Goal: Task Accomplishment & Management: Complete application form

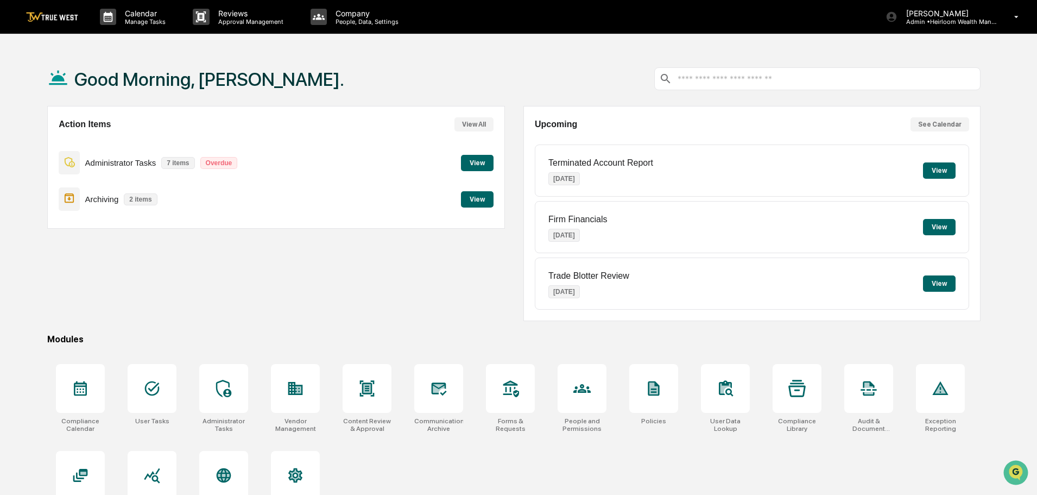
click at [469, 160] on button "View" at bounding box center [477, 163] width 33 height 16
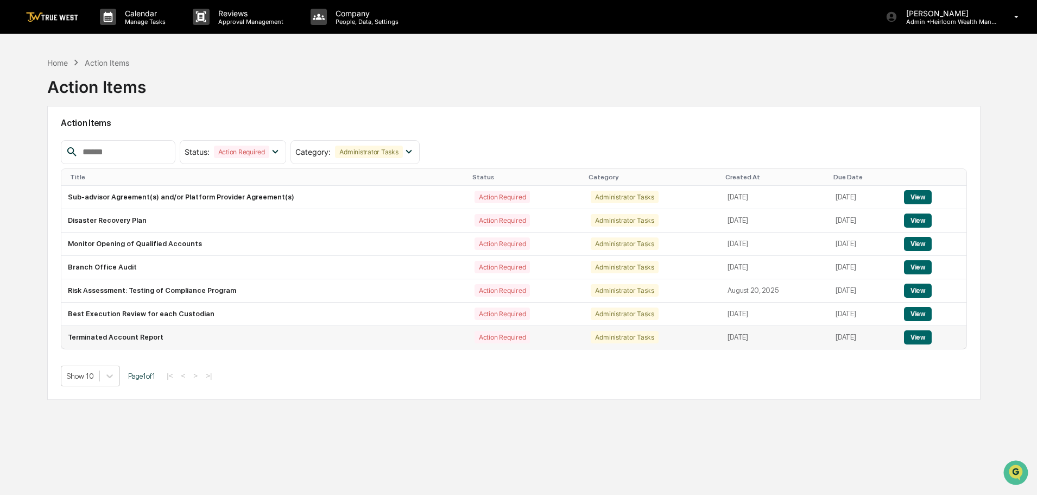
click at [923, 338] on button "View" at bounding box center [918, 337] width 28 height 14
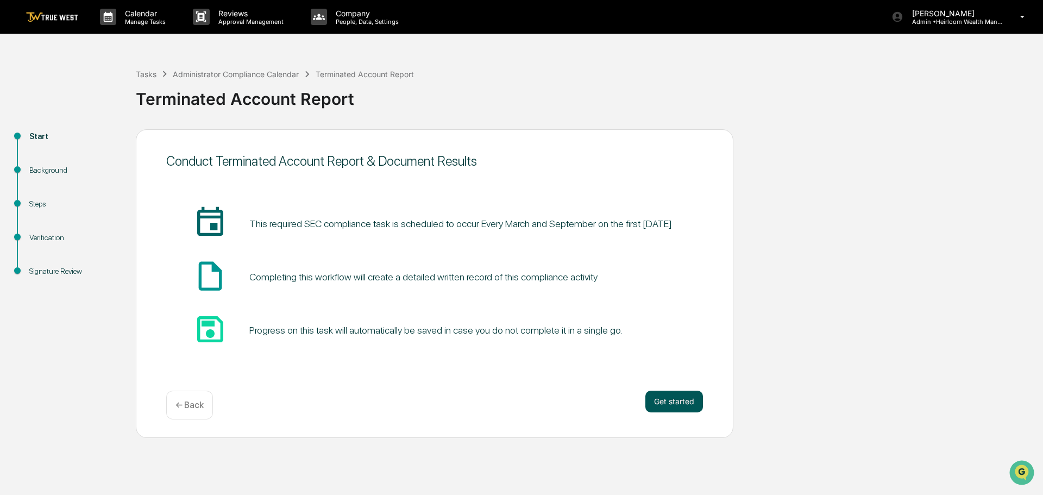
click at [669, 401] on button "Get started" at bounding box center [674, 401] width 58 height 22
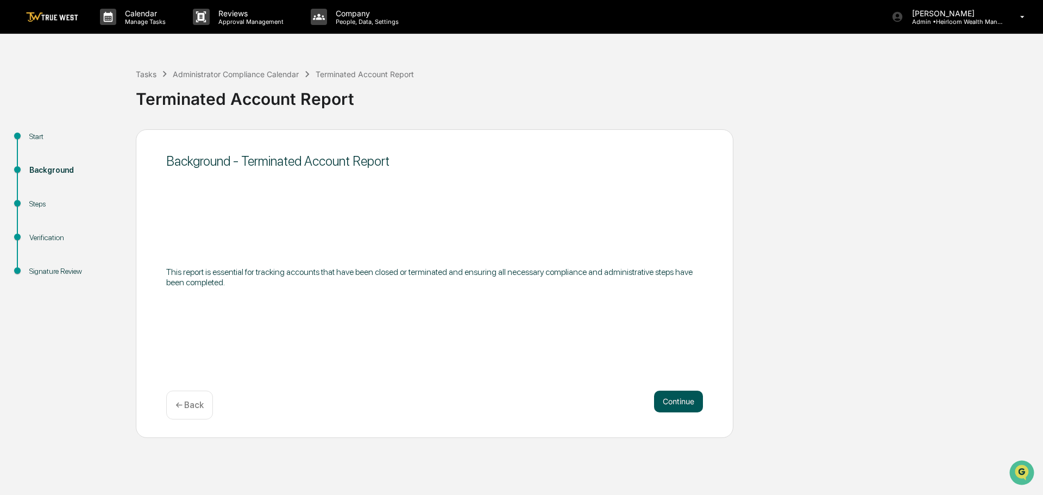
click at [678, 400] on button "Continue" at bounding box center [678, 401] width 49 height 22
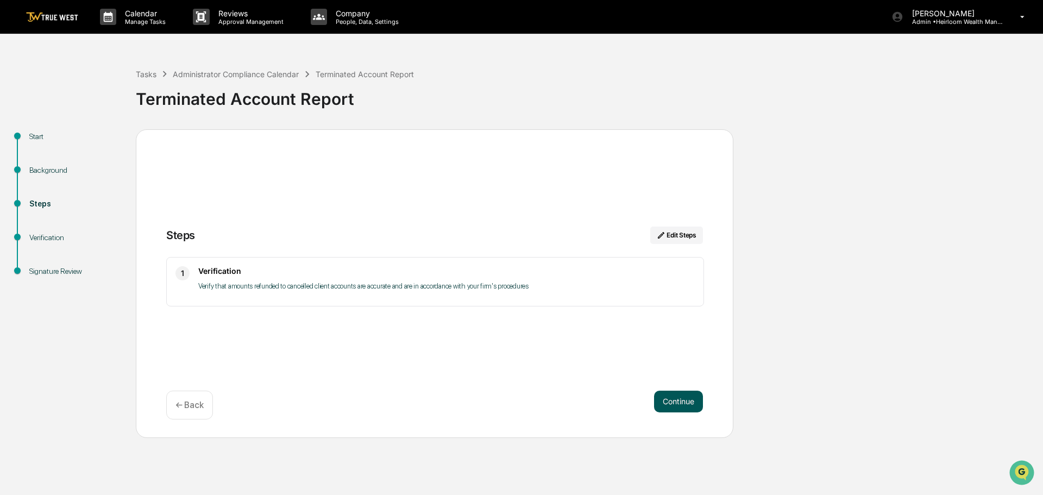
click at [680, 402] on button "Continue" at bounding box center [678, 401] width 49 height 22
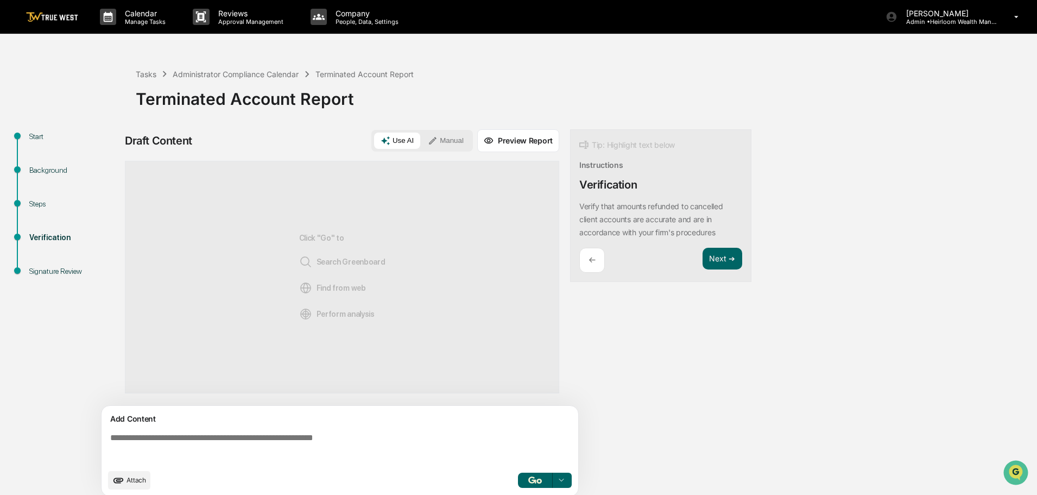
click at [447, 137] on button "Manual" at bounding box center [445, 141] width 49 height 16
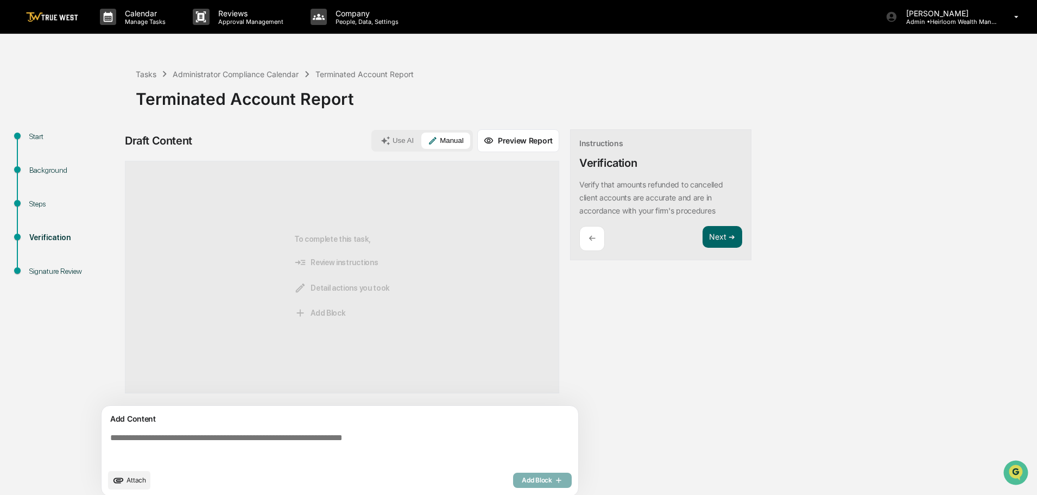
click at [179, 439] on textarea at bounding box center [342, 447] width 472 height 39
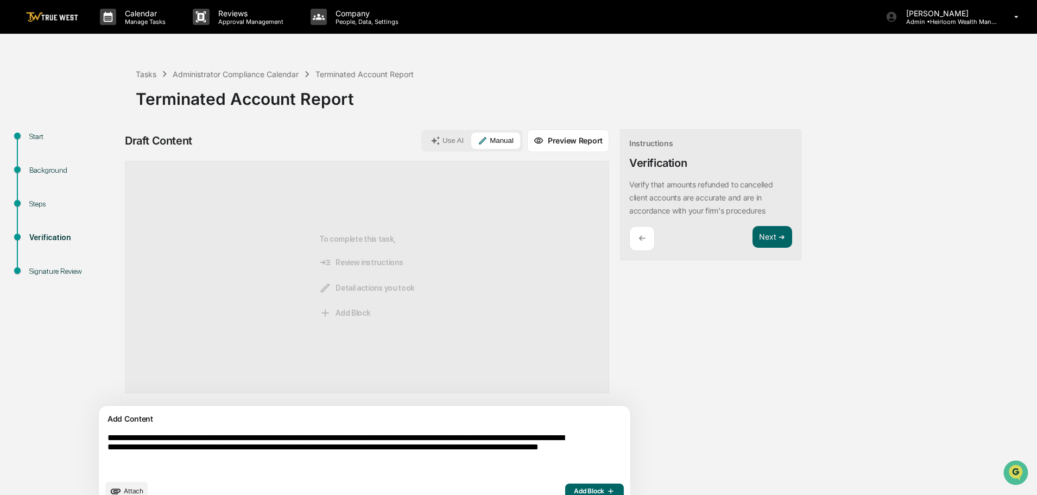
click at [424, 435] on textarea "**********" at bounding box center [339, 453] width 472 height 50
type textarea "**********"
click at [574, 487] on span "Add Block" at bounding box center [594, 491] width 41 height 9
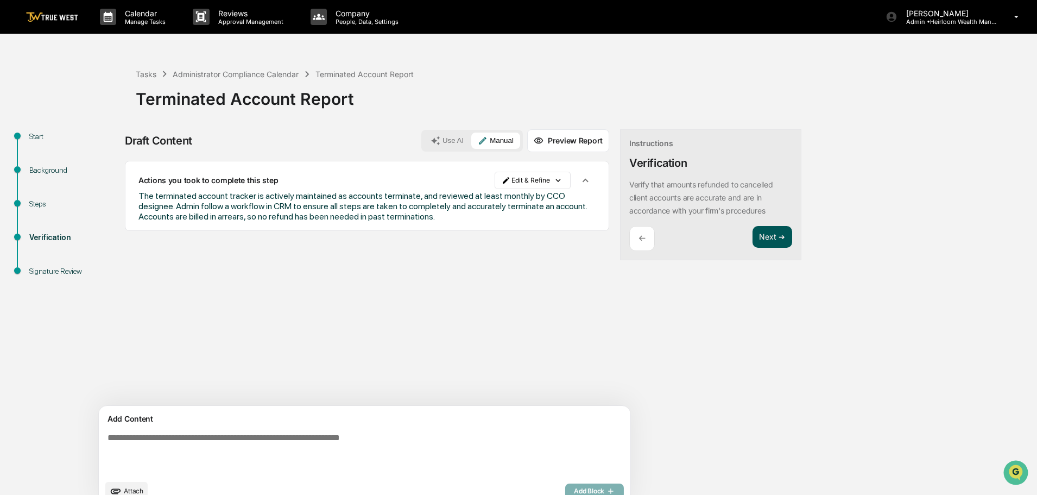
click at [753, 239] on button "Next ➔" at bounding box center [773, 237] width 40 height 22
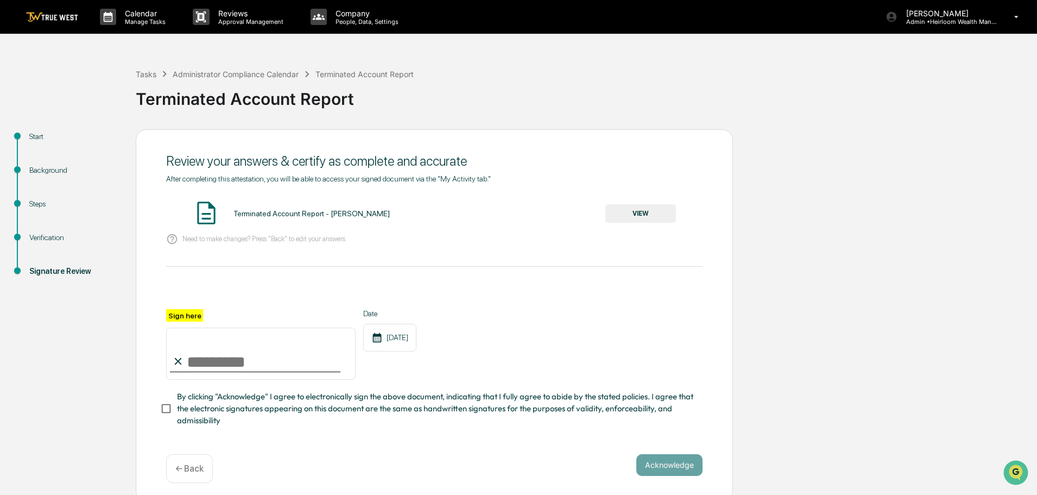
click at [658, 215] on button "VIEW" at bounding box center [640, 213] width 71 height 18
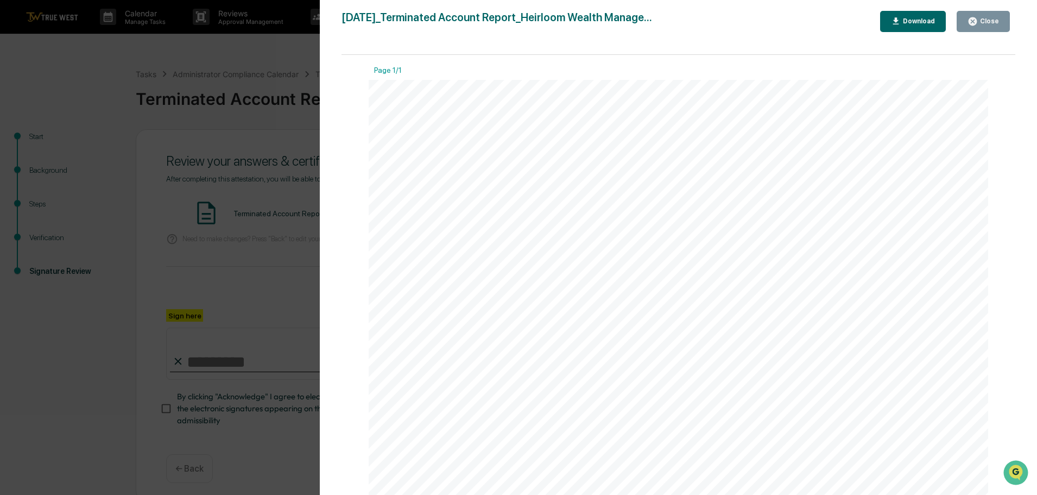
click at [993, 22] on div "Close" at bounding box center [988, 21] width 21 height 8
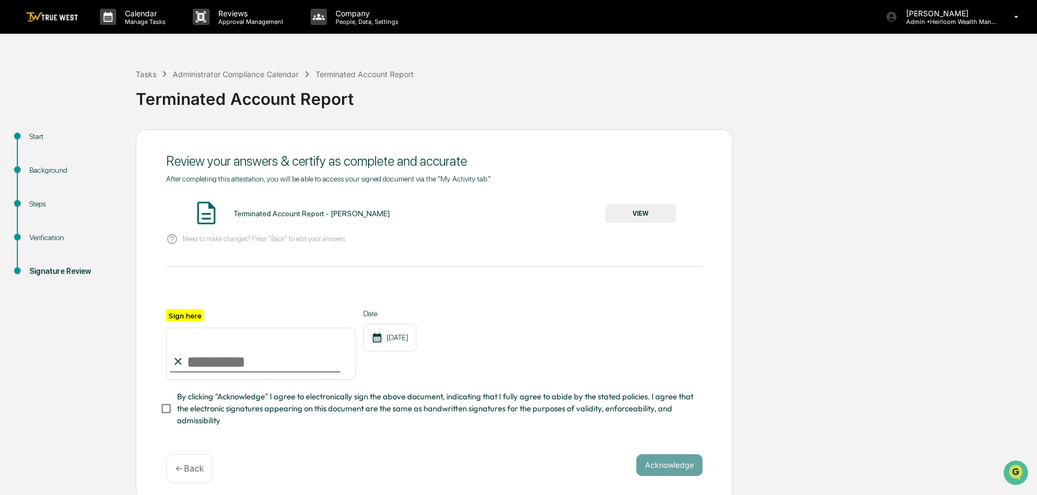
click at [197, 364] on input "Sign here" at bounding box center [261, 353] width 190 height 52
type input "**********"
click at [665, 470] on button "Acknowledge" at bounding box center [669, 465] width 66 height 22
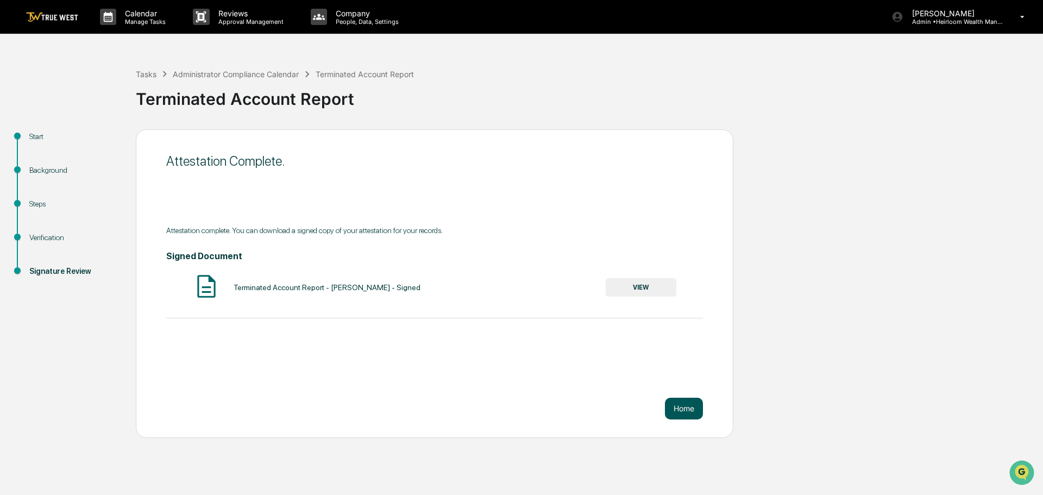
click at [689, 408] on button "Home" at bounding box center [684, 409] width 38 height 22
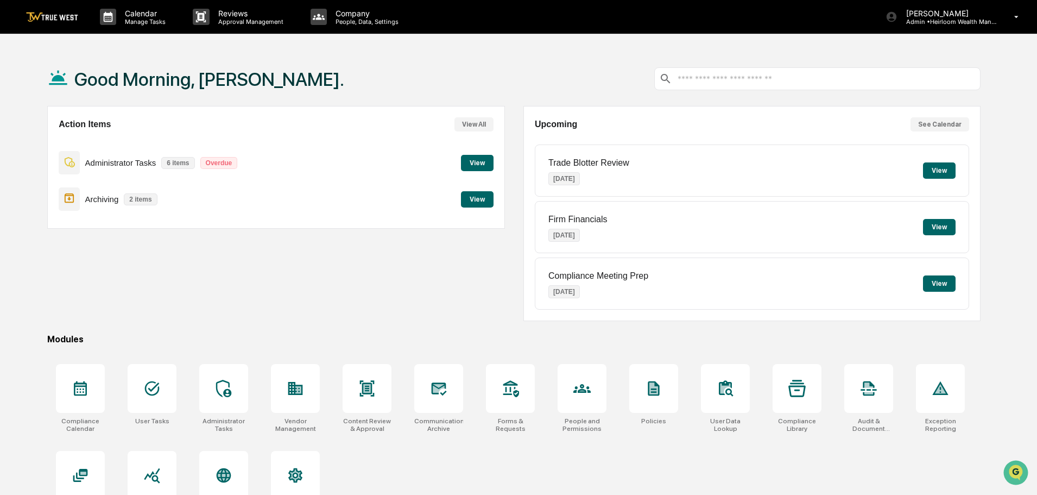
click at [59, 18] on img at bounding box center [52, 17] width 52 height 10
